Goal: Information Seeking & Learning: Learn about a topic

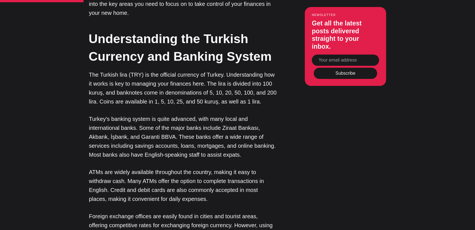
scroll to position [626, 0]
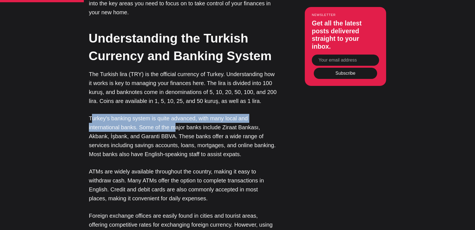
drag, startPoint x: 93, startPoint y: 90, endPoint x: 143, endPoint y: 101, distance: 51.3
click at [143, 114] on p "Turkey's banking system is quite advanced, with many local and international ba…" at bounding box center [183, 136] width 188 height 45
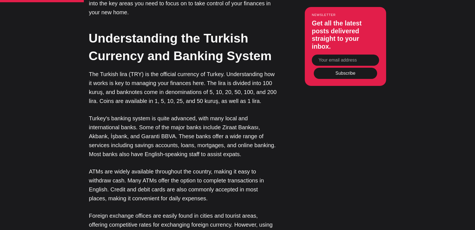
click at [148, 114] on p "Turkey's banking system is quite advanced, with many local and international ba…" at bounding box center [183, 136] width 188 height 45
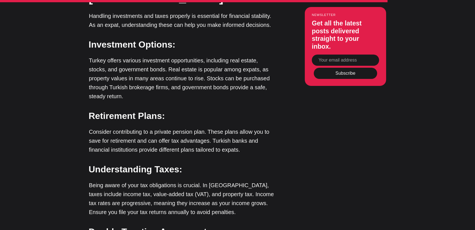
scroll to position [1794, 0]
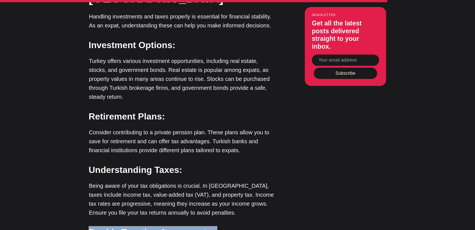
drag, startPoint x: 90, startPoint y: 139, endPoint x: 179, endPoint y: 157, distance: 91.5
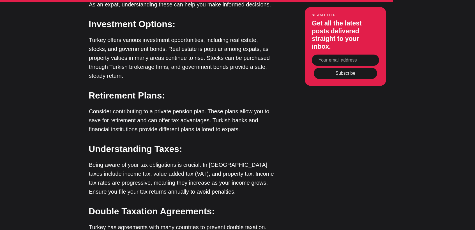
scroll to position [1815, 0]
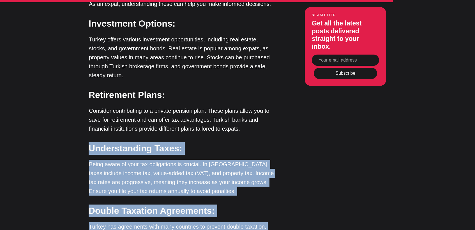
drag, startPoint x: 89, startPoint y: 53, endPoint x: 221, endPoint y: 168, distance: 175.1
click at [126, 206] on strong "Double Taxation Agreements:" at bounding box center [152, 211] width 126 height 10
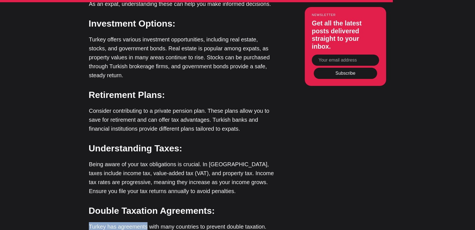
drag, startPoint x: 88, startPoint y: 130, endPoint x: 146, endPoint y: 133, distance: 57.5
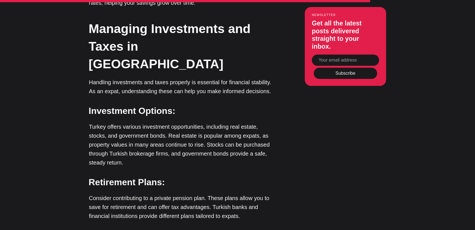
scroll to position [1728, 0]
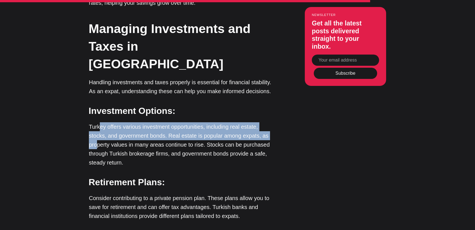
drag, startPoint x: 98, startPoint y: 34, endPoint x: 255, endPoint y: 40, distance: 157.1
click at [255, 123] on p "Turkey offers various investment opportunities, including real estate, stocks, …" at bounding box center [183, 145] width 188 height 45
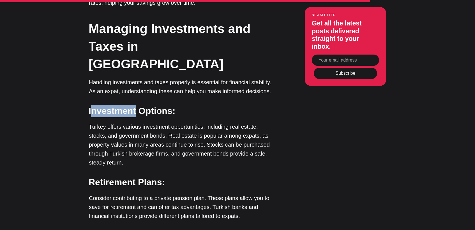
drag, startPoint x: 90, startPoint y: 20, endPoint x: 136, endPoint y: 19, distance: 45.7
click at [136, 106] on strong "Investment Options:" at bounding box center [132, 111] width 87 height 10
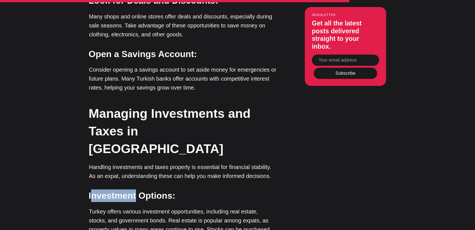
scroll to position [1641, 0]
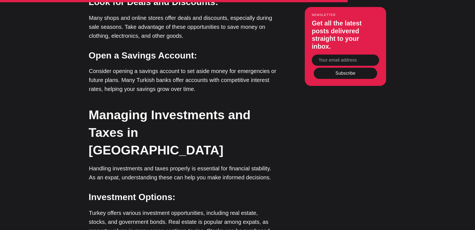
click at [177, 209] on p "Turkey offers various investment opportunities, including real estate, stocks, …" at bounding box center [183, 231] width 188 height 45
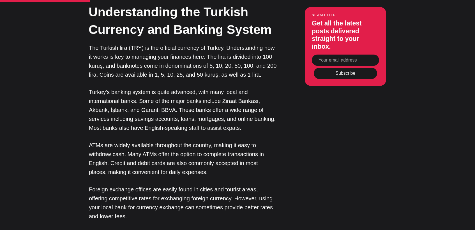
scroll to position [654, 0]
